Goal: Task Accomplishment & Management: Manage account settings

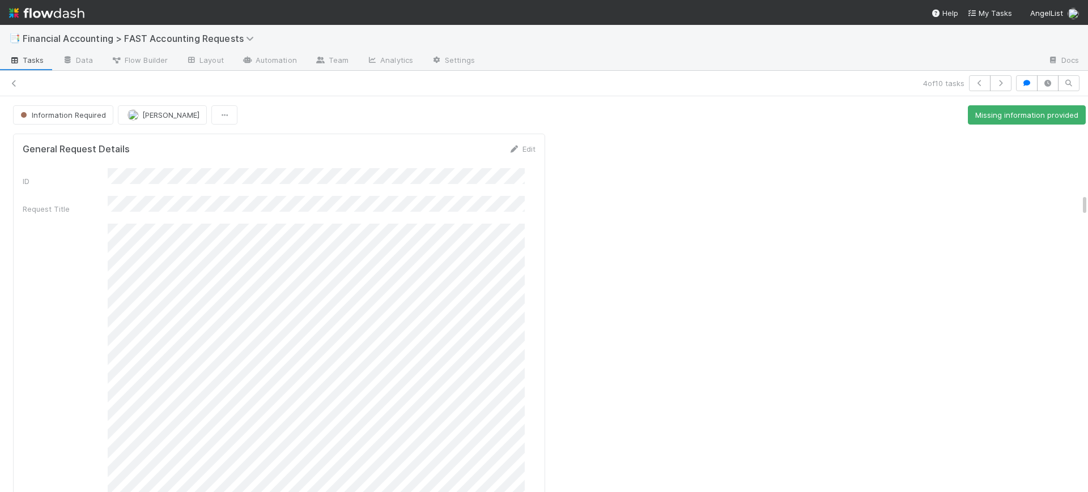
scroll to position [1684, 0]
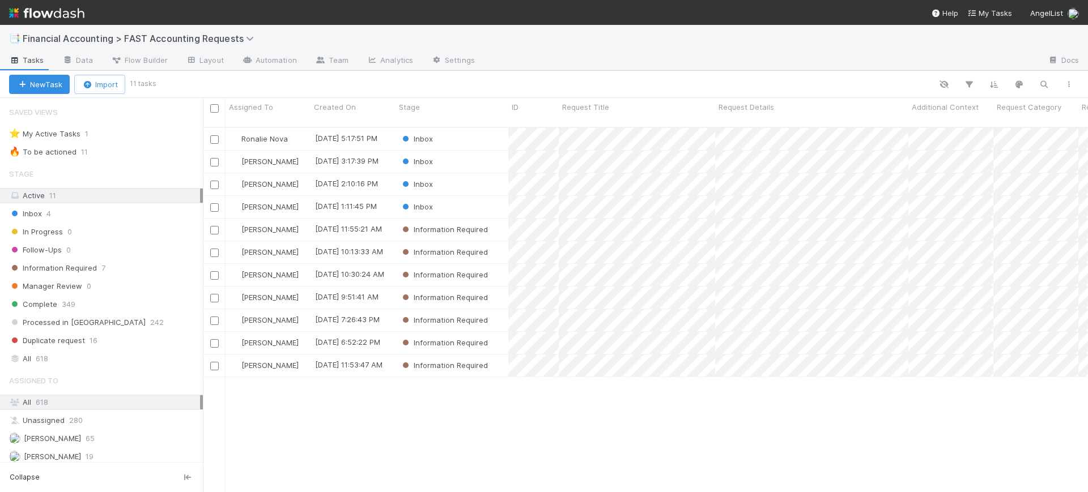
scroll to position [364, 874]
click at [447, 151] on div "Inbox" at bounding box center [451, 162] width 113 height 22
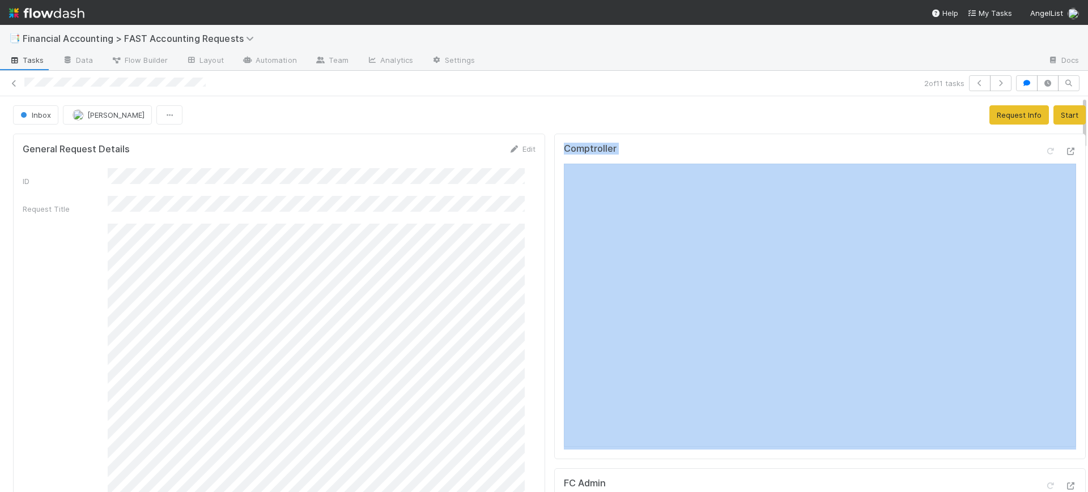
drag, startPoint x: 539, startPoint y: 172, endPoint x: 528, endPoint y: 189, distance: 20.4
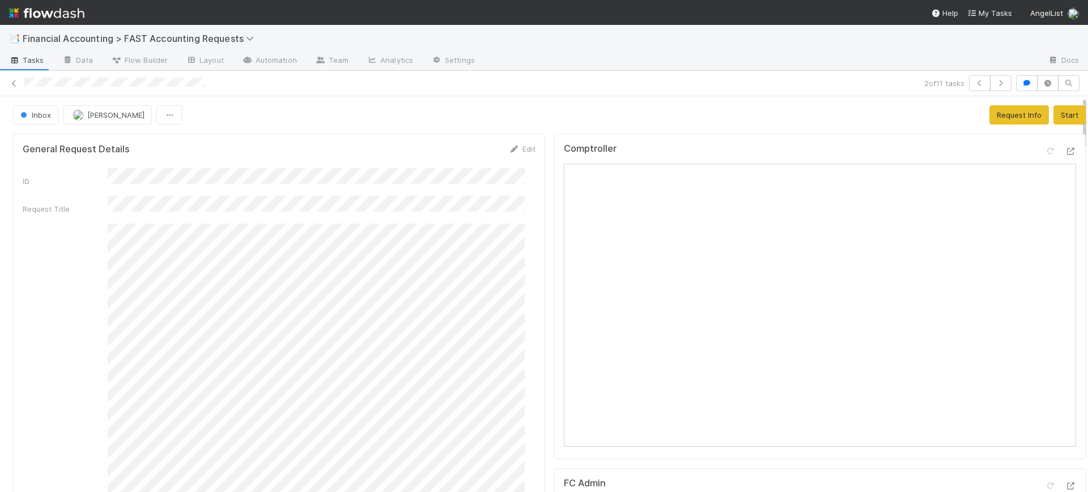
drag, startPoint x: 536, startPoint y: 270, endPoint x: 531, endPoint y: 313, distance: 43.4
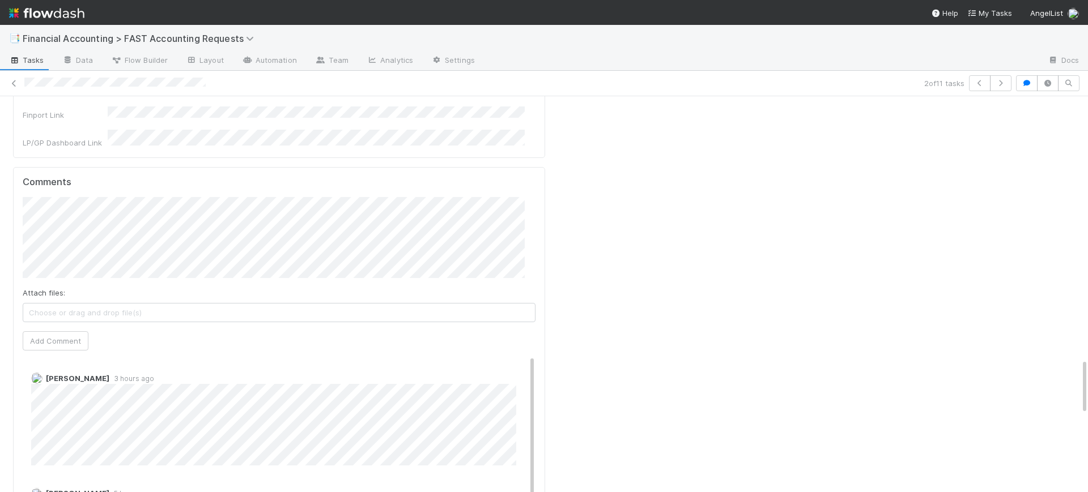
scroll to position [1869, 0]
click at [508, 351] on div "Karan Thapar 3 hours ago" at bounding box center [284, 401] width 523 height 101
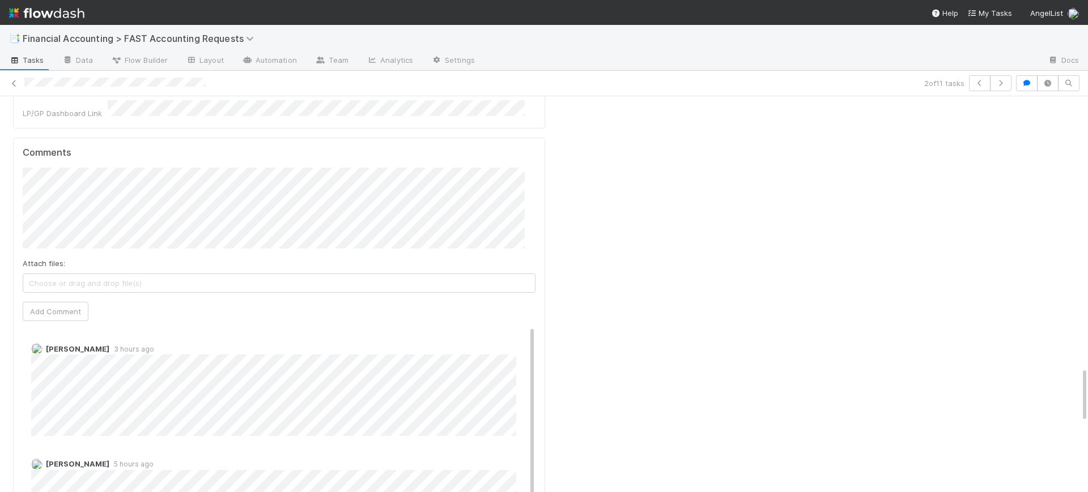
scroll to position [1877, 0]
drag, startPoint x: 1073, startPoint y: 367, endPoint x: 1080, endPoint y: 368, distance: 7.5
click at [1080, 368] on div "📑 Financial Accounting > FAST Accounting Requests Tasks Data Flow Builder Layou…" at bounding box center [544, 258] width 1088 height 467
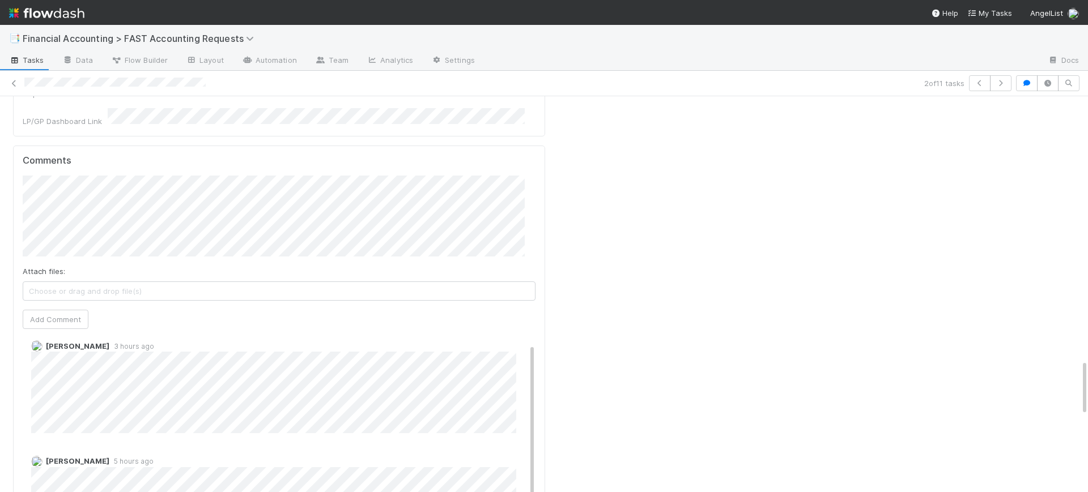
click at [522, 363] on div "Karan Thapar 3 hours ago Karan Thapar 5 hours ago" at bounding box center [284, 441] width 523 height 237
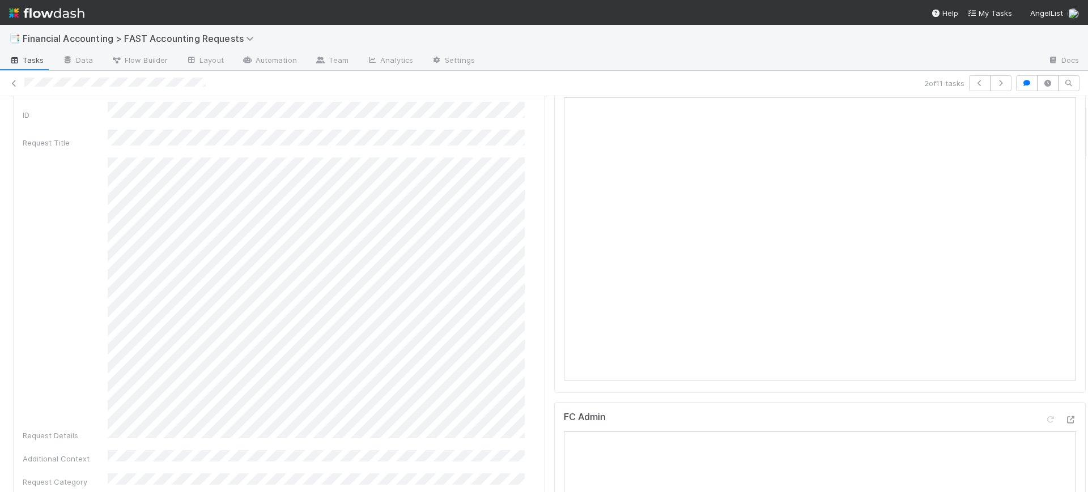
scroll to position [0, 0]
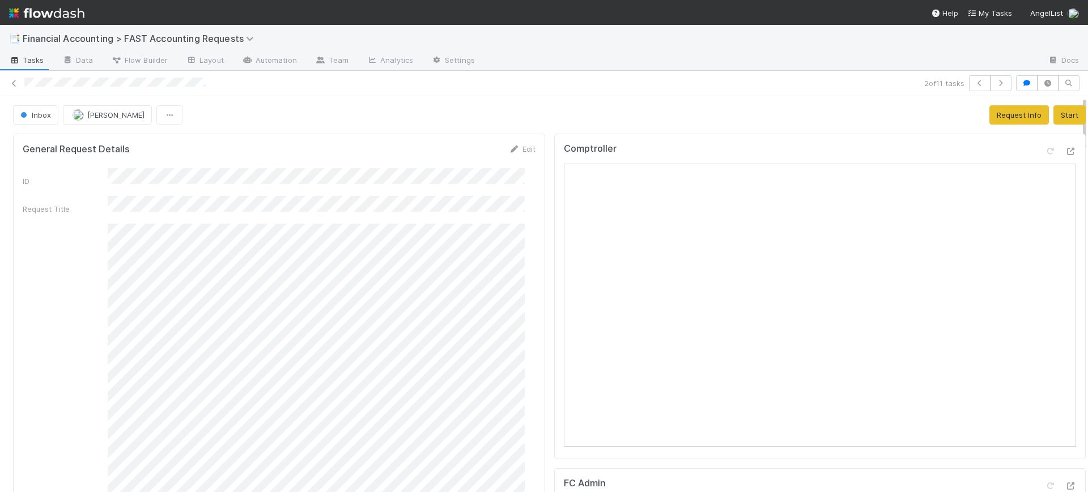
drag, startPoint x: 1074, startPoint y: 377, endPoint x: 1087, endPoint y: 107, distance: 270.5
click at [1087, 107] on div "📑 Financial Accounting > FAST Accounting Requests Tasks Data Flow Builder Layou…" at bounding box center [544, 258] width 1088 height 467
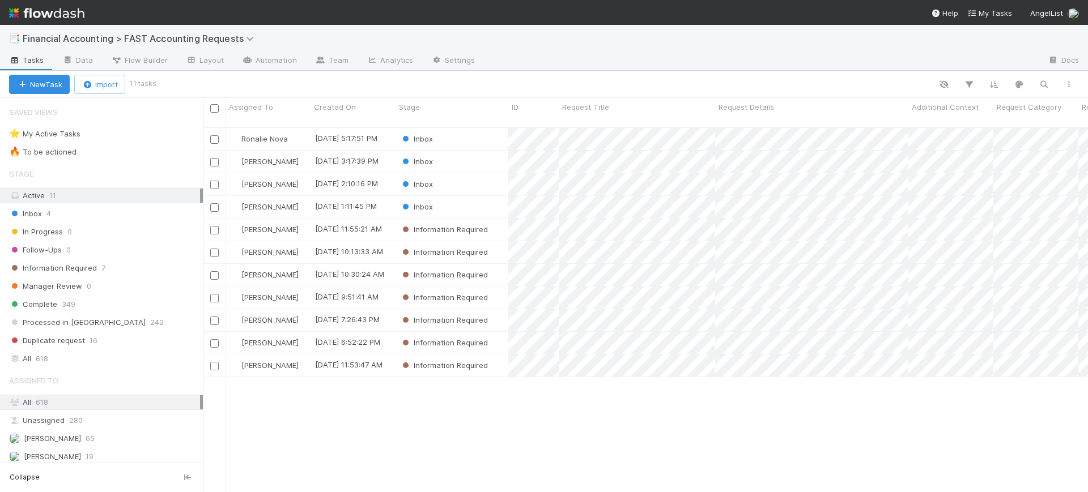
scroll to position [364, 874]
click at [303, 223] on div "[PERSON_NAME]" at bounding box center [267, 230] width 85 height 22
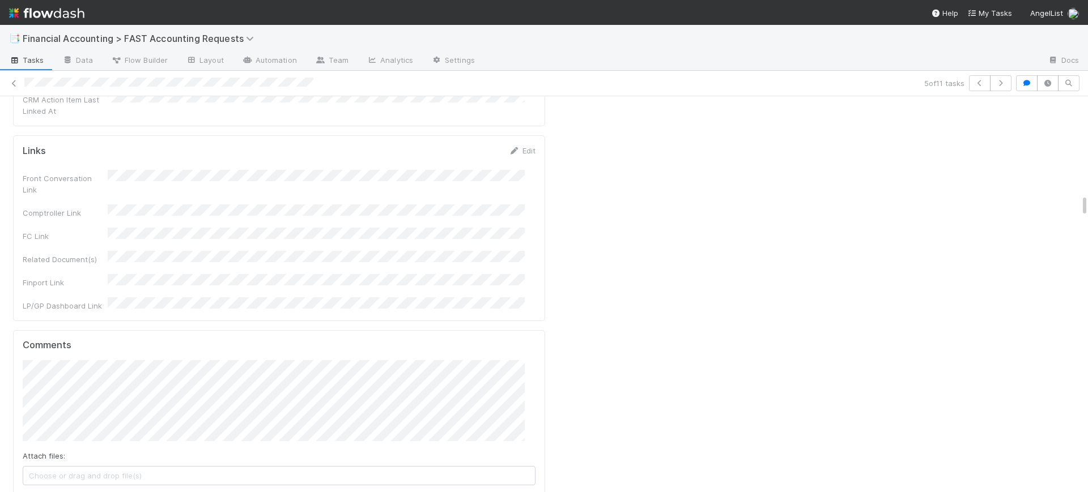
scroll to position [1700, 0]
